Goal: Book appointment/travel/reservation

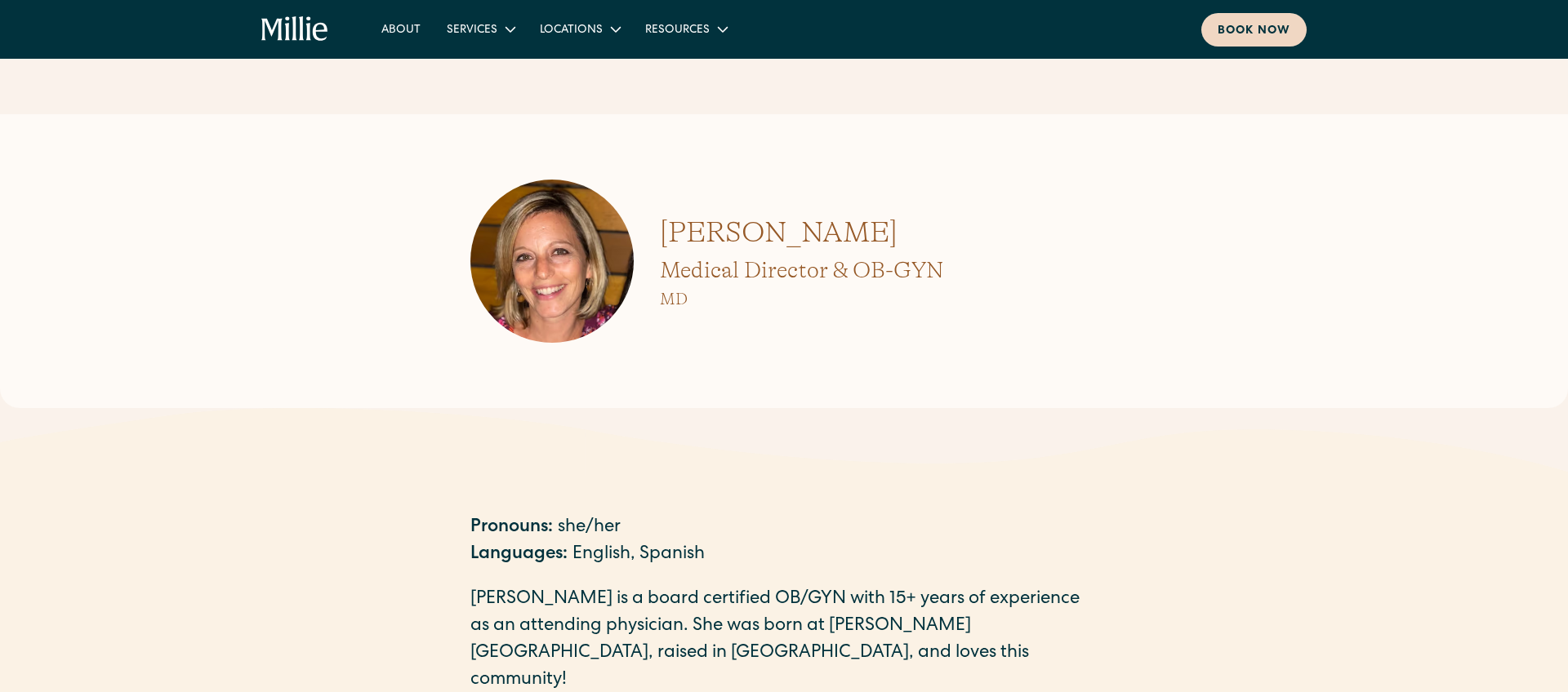
click at [1254, 41] on link "Book now" at bounding box center [1253, 30] width 106 height 33
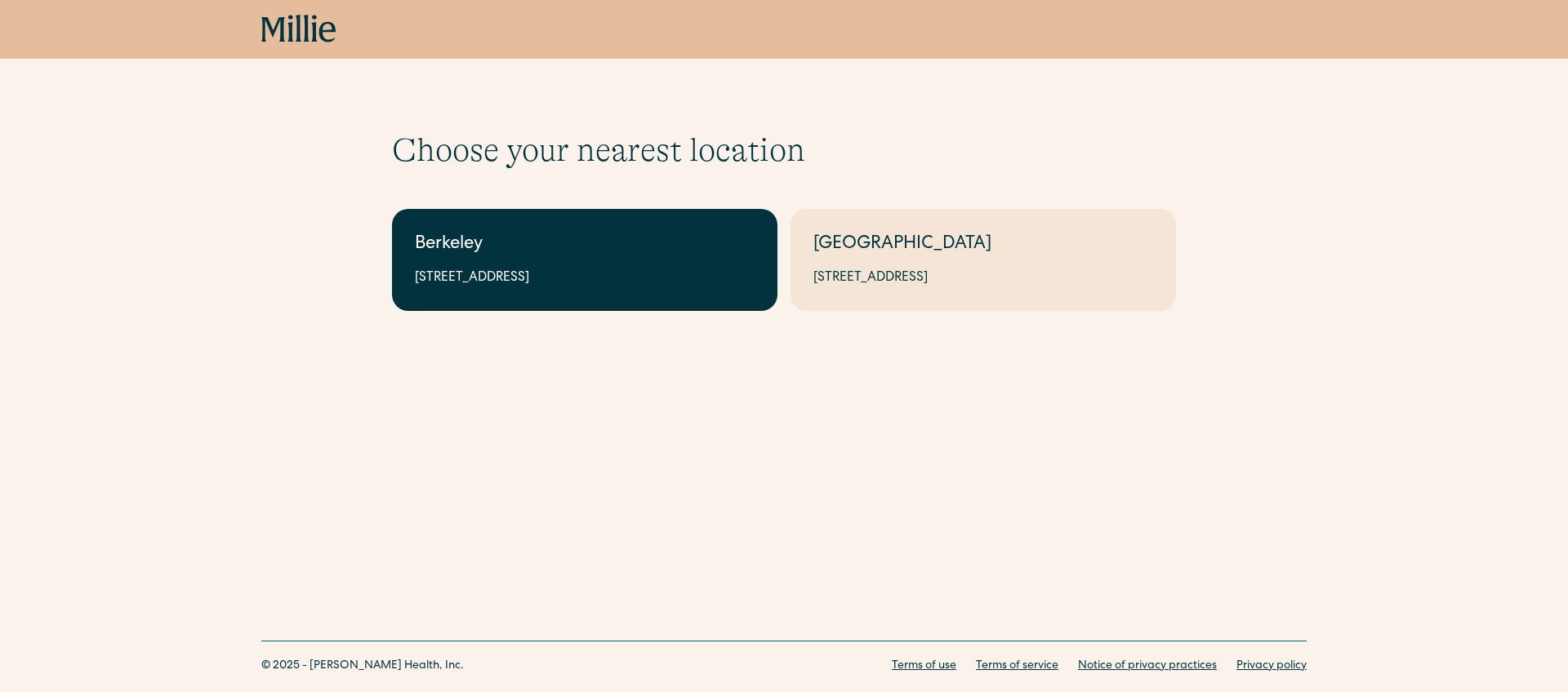
click at [557, 229] on link "Berkeley 2999 Regent St, Suite 524, Berkeley, CA 94705" at bounding box center [584, 260] width 385 height 102
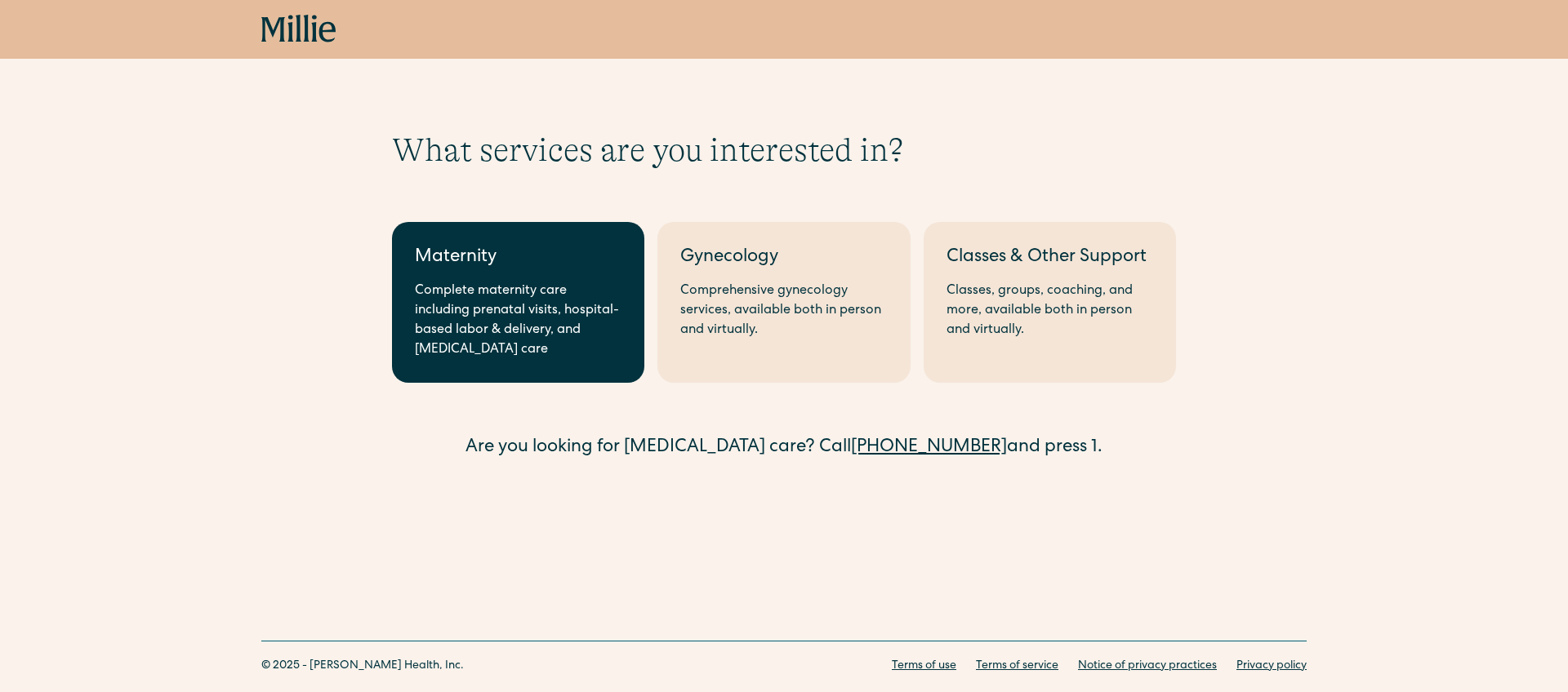
click at [521, 282] on div "Complete maternity care including prenatal visits, hospital-based labor & deliv…" at bounding box center [518, 321] width 207 height 78
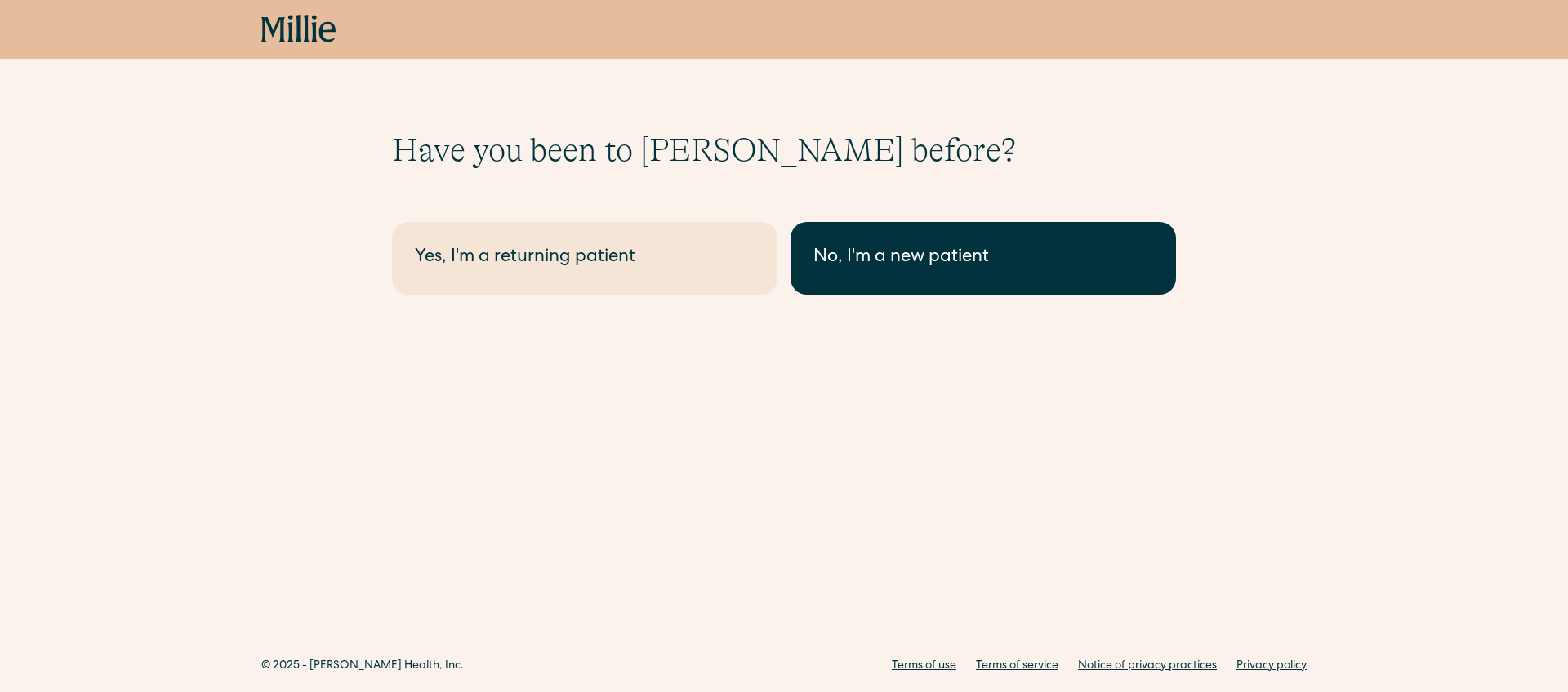
click at [872, 260] on div "No, I'm a new patient" at bounding box center [983, 258] width 340 height 27
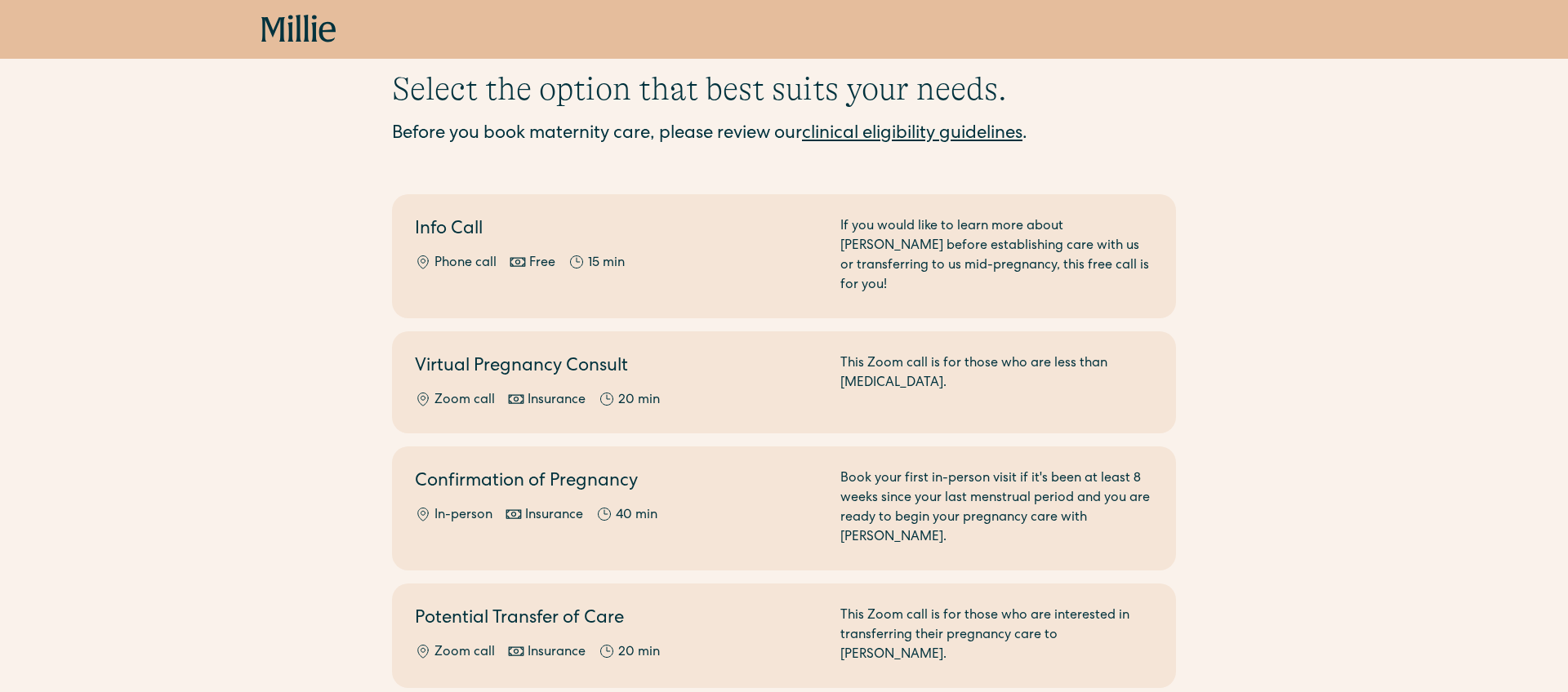
scroll to position [63, 0]
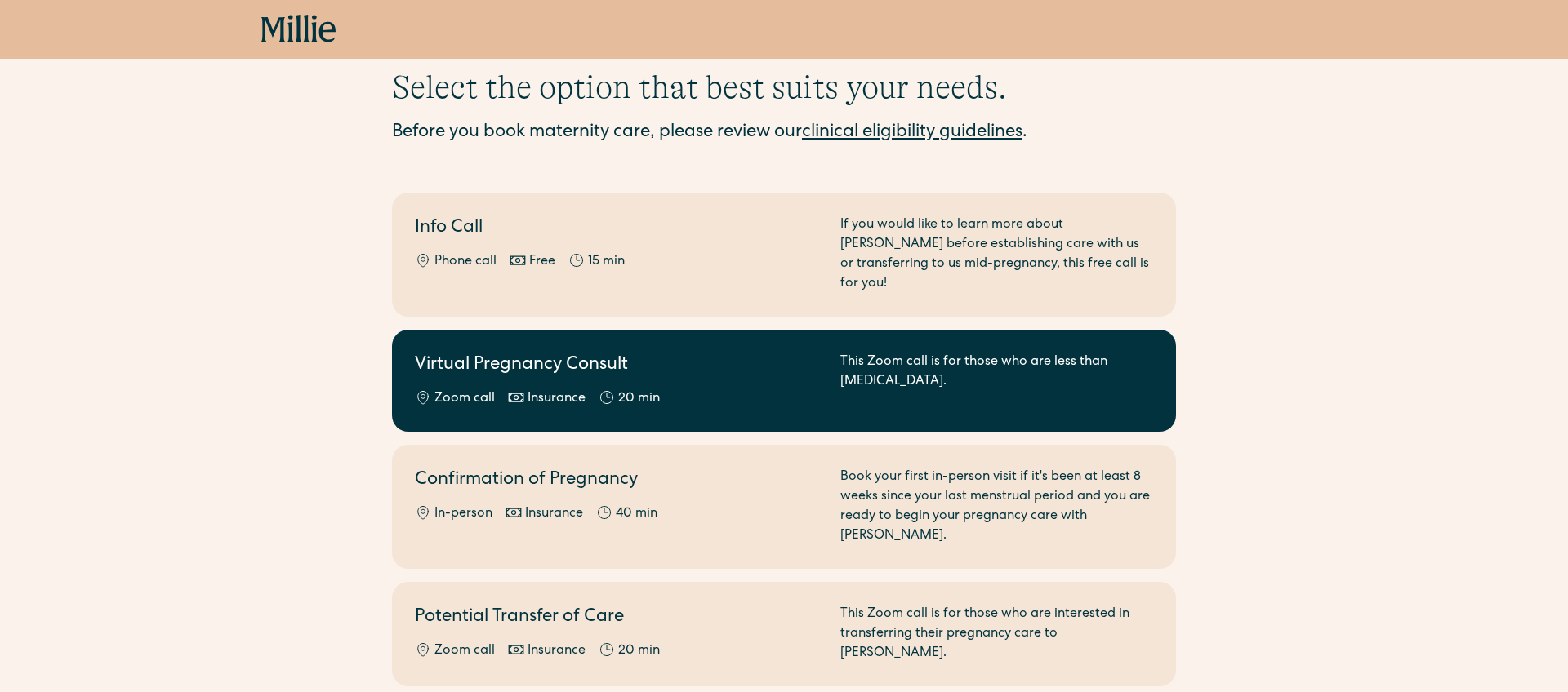
click at [520, 352] on h2 "Virtual Pregnancy Consult" at bounding box center [617, 365] width 405 height 27
